Goal: Information Seeking & Learning: Find specific fact

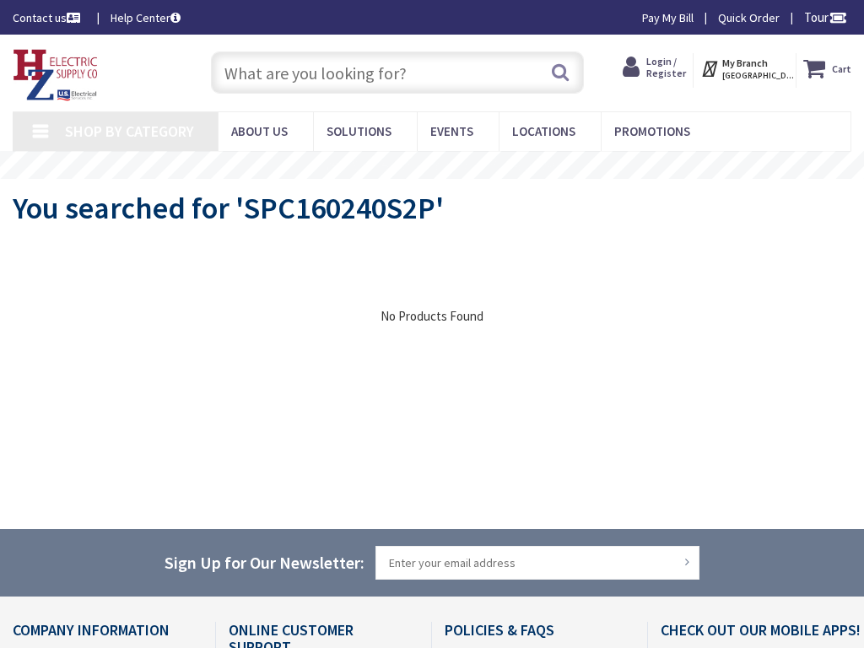
type input "[PERSON_NAME][GEOGRAPHIC_DATA] @ [GEOGRAPHIC_DATA], [GEOGRAPHIC_DATA]"
